Goal: Find specific page/section: Find specific page/section

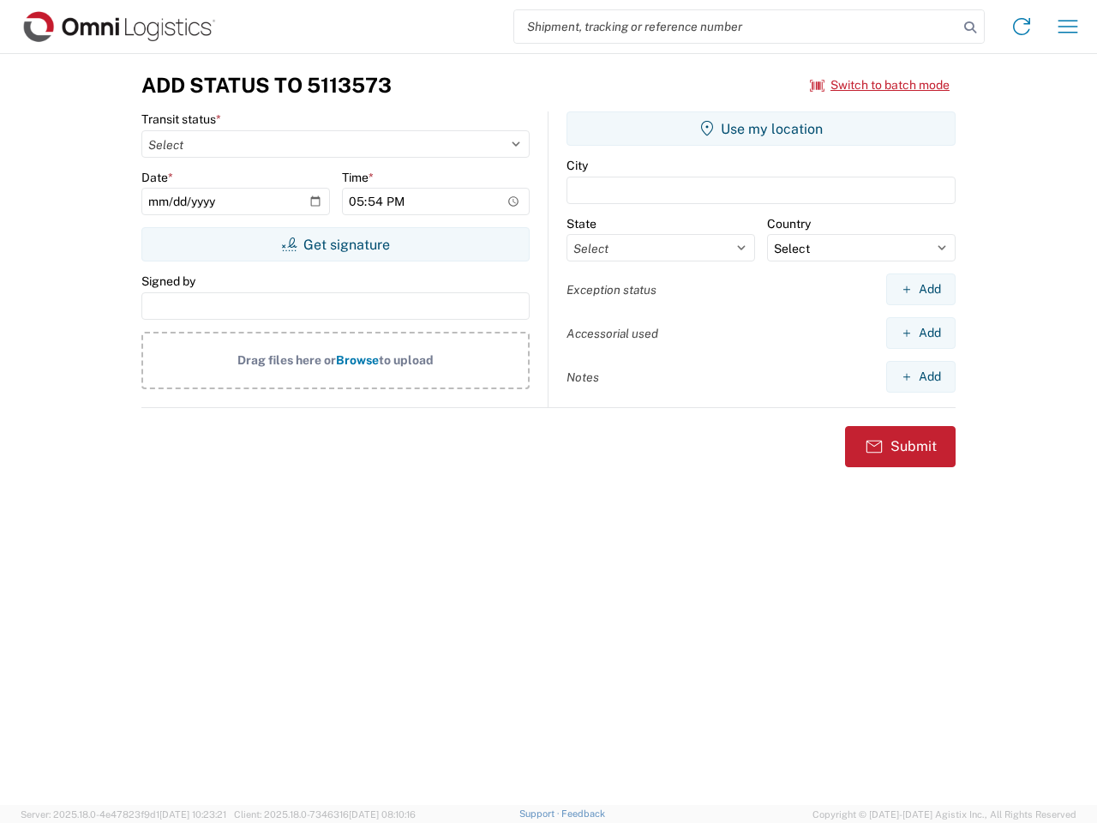
click at [736, 27] on input "search" at bounding box center [736, 26] width 444 height 33
click at [970, 27] on icon at bounding box center [970, 27] width 24 height 24
click at [1022, 27] on icon at bounding box center [1021, 26] width 27 height 27
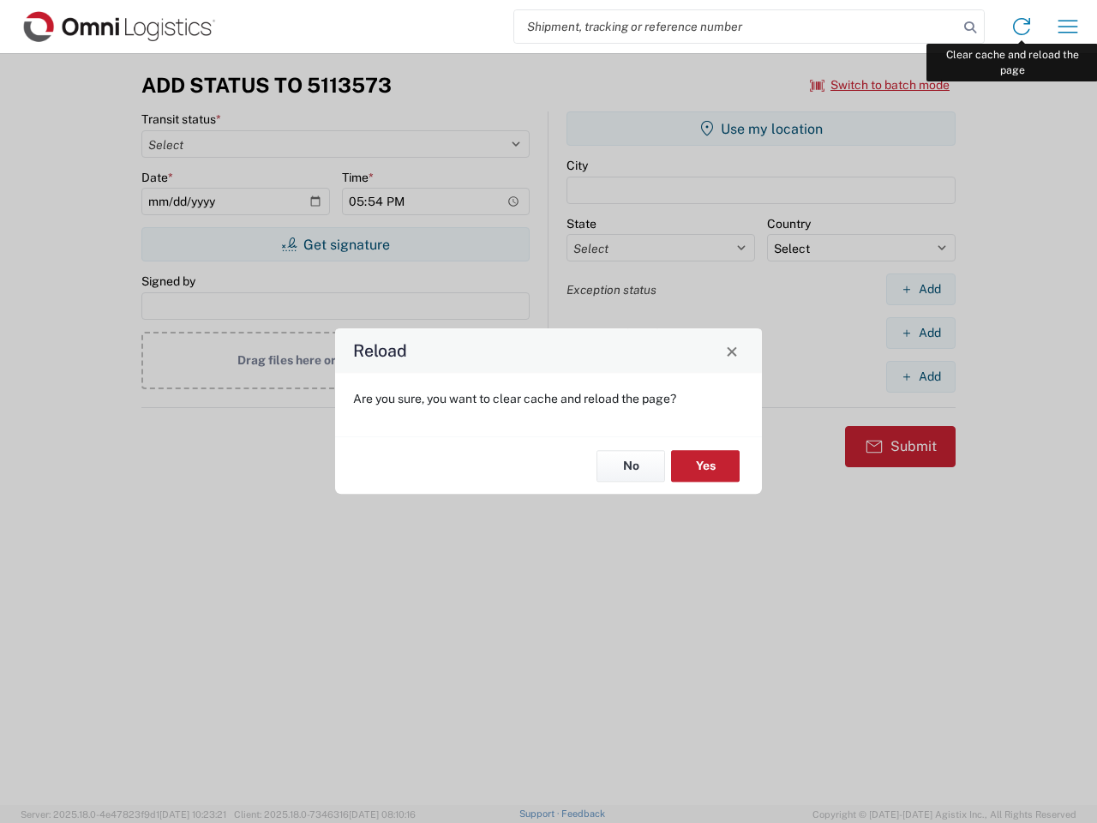
click at [1068, 27] on div "Reload Are you sure, you want to clear cache and reload the page? No Yes" at bounding box center [548, 411] width 1097 height 823
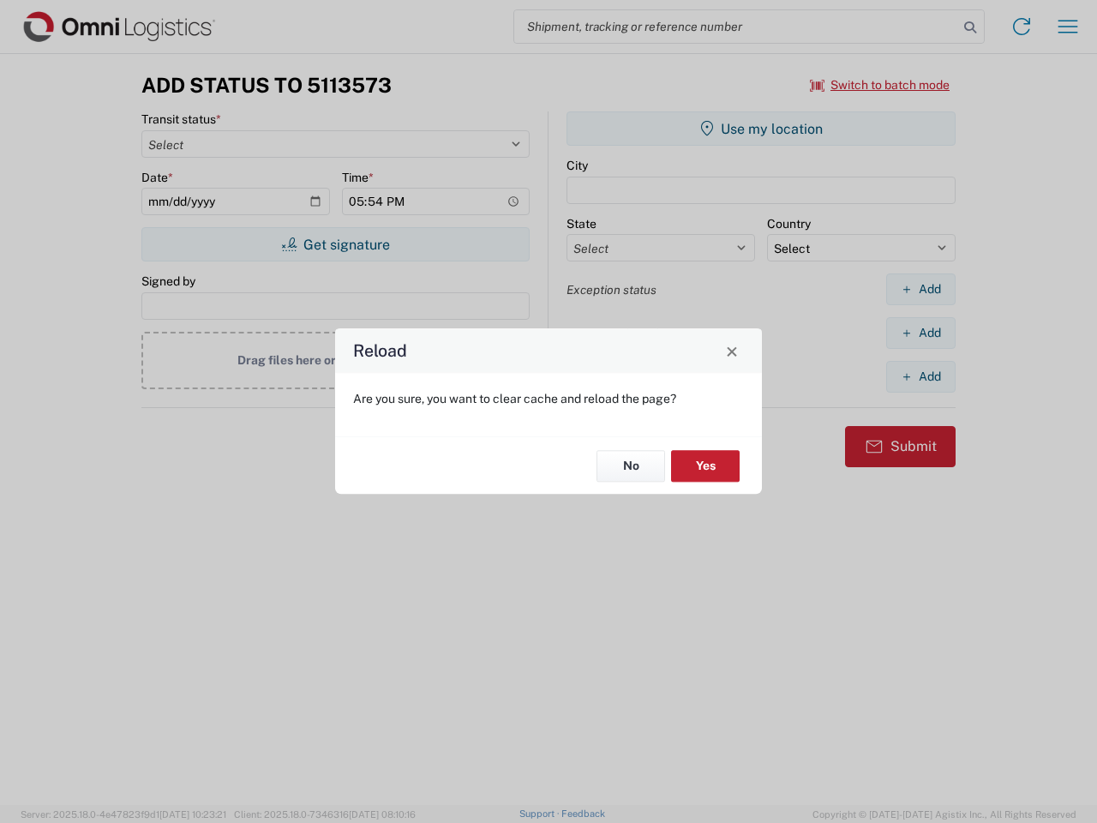
click at [880, 85] on div "Reload Are you sure, you want to clear cache and reload the page? No Yes" at bounding box center [548, 411] width 1097 height 823
click at [335, 244] on div "Reload Are you sure, you want to clear cache and reload the page? No Yes" at bounding box center [548, 411] width 1097 height 823
click at [761, 129] on div "Reload Are you sure, you want to clear cache and reload the page? No Yes" at bounding box center [548, 411] width 1097 height 823
click at [920, 289] on div "Reload Are you sure, you want to clear cache and reload the page? No Yes" at bounding box center [548, 411] width 1097 height 823
click at [920, 333] on div "Reload Are you sure, you want to clear cache and reload the page? No Yes" at bounding box center [548, 411] width 1097 height 823
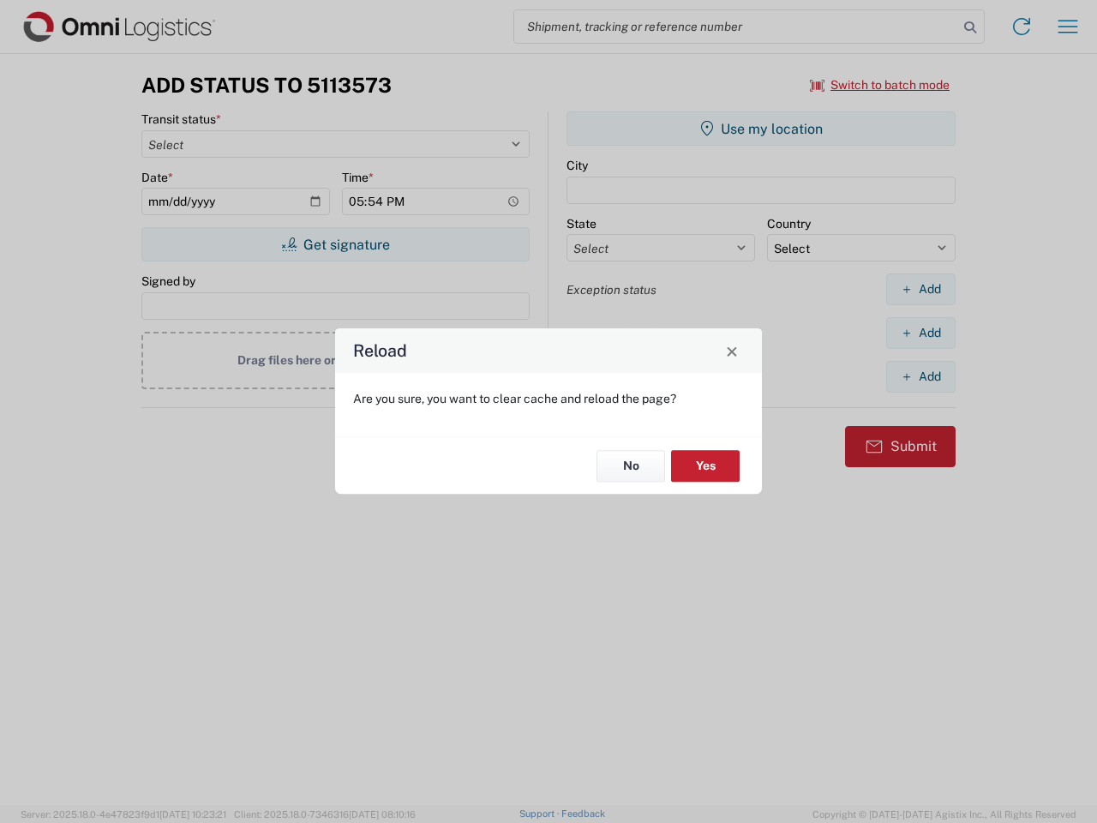
click at [920, 376] on div "Reload Are you sure, you want to clear cache and reload the page? No Yes" at bounding box center [548, 411] width 1097 height 823
